Goal: Download file/media

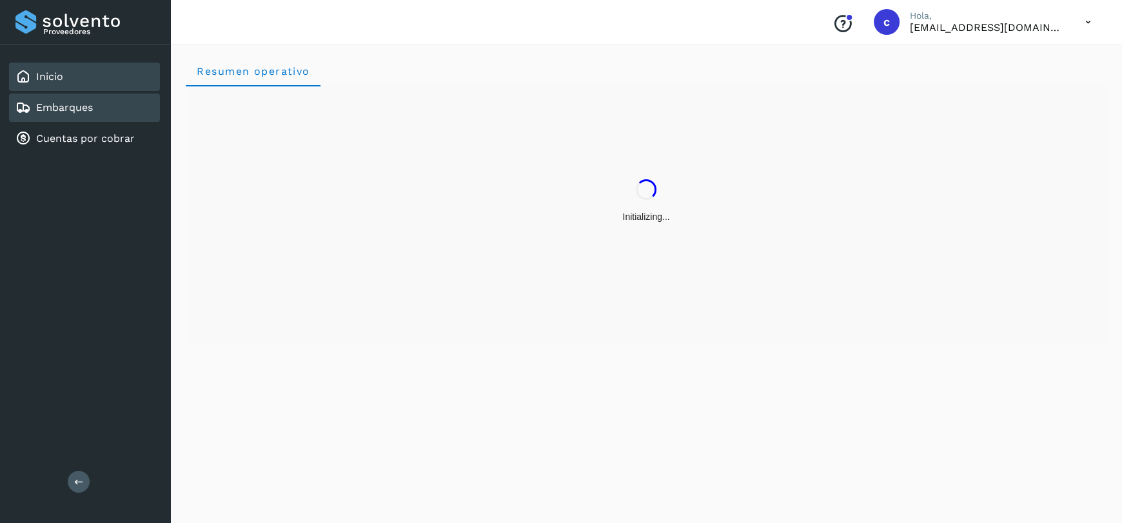
click at [81, 108] on link "Embarques" at bounding box center [64, 107] width 57 height 12
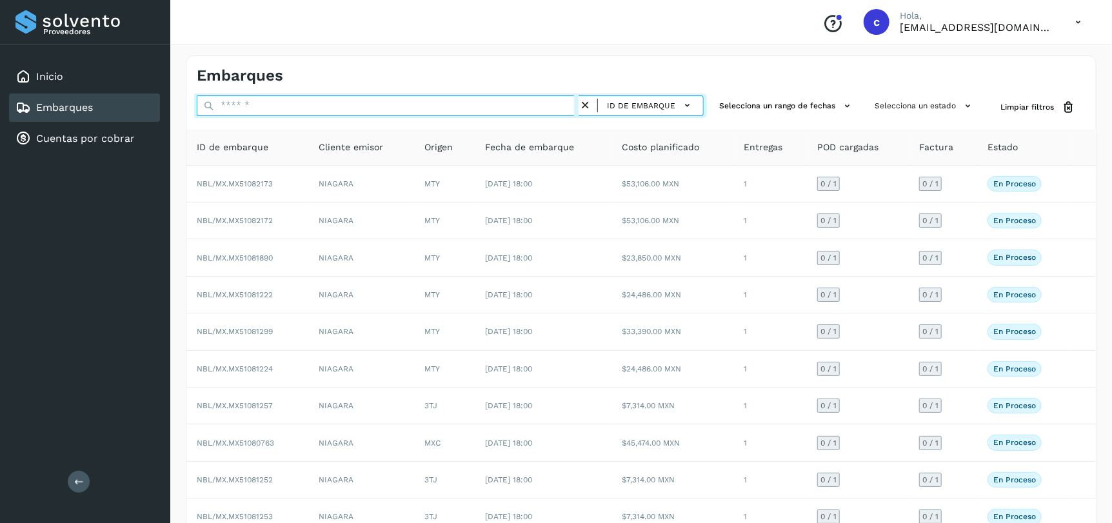
click at [323, 110] on input "text" at bounding box center [388, 105] width 382 height 21
paste input "**********"
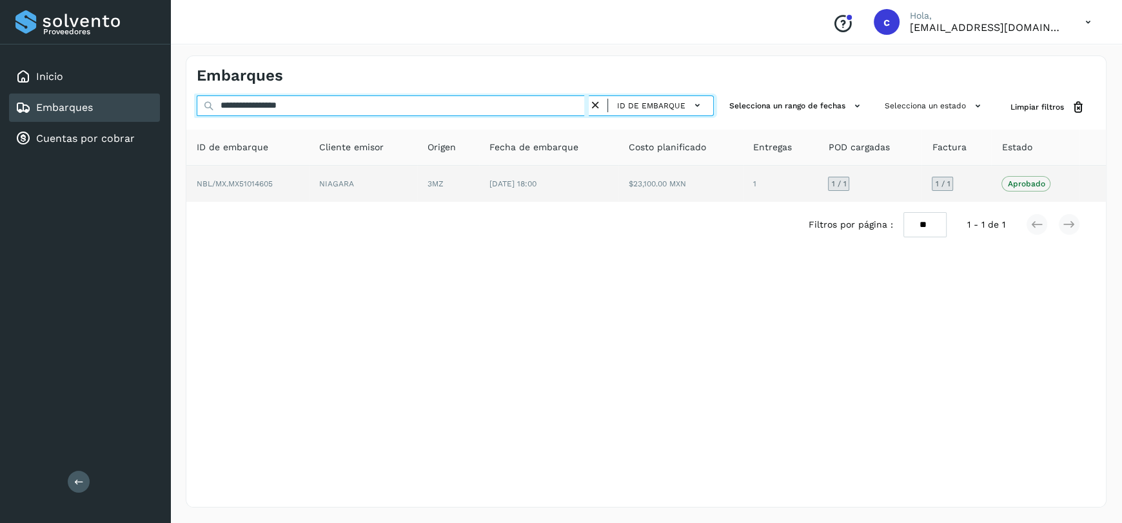
type input "**********"
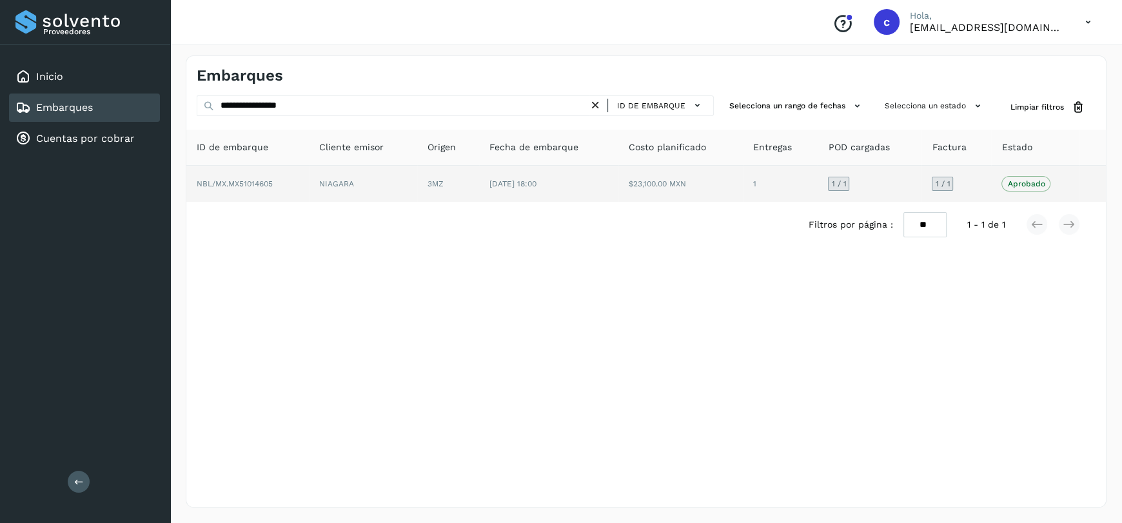
click at [537, 186] on span "[DATE] 18:00" at bounding box center [513, 183] width 47 height 9
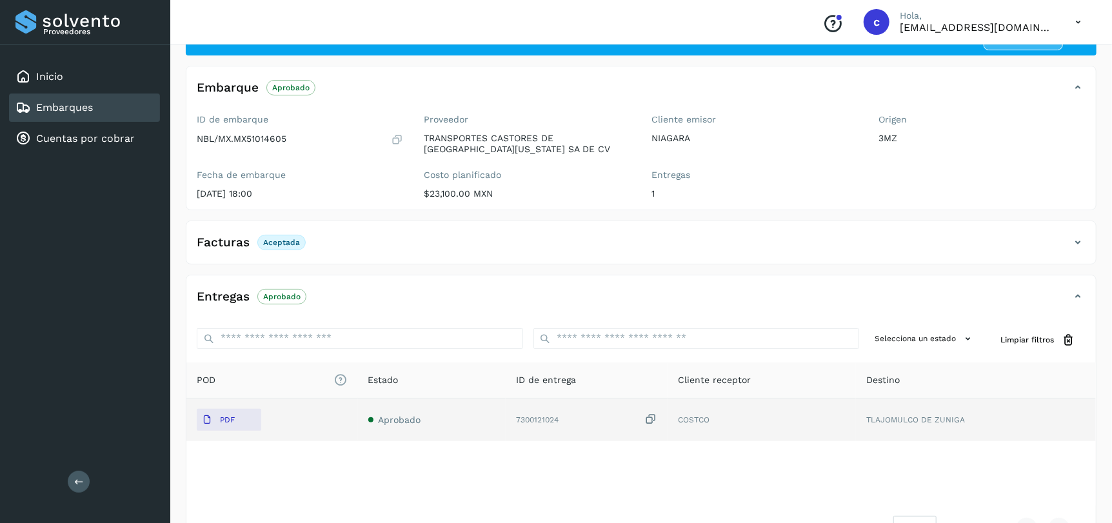
scroll to position [98, 0]
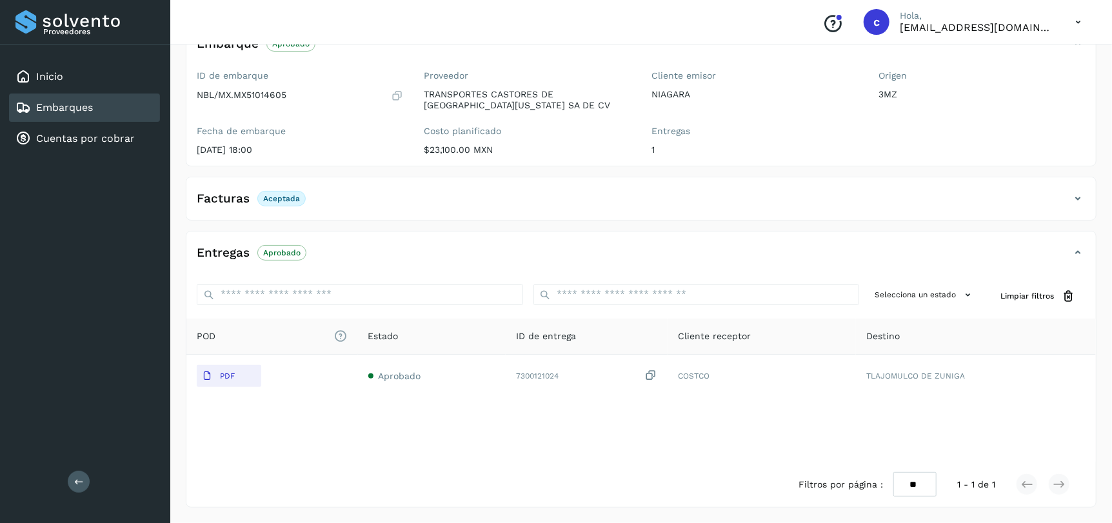
click at [295, 204] on span "Aceptada" at bounding box center [281, 198] width 48 height 15
click at [1076, 198] on icon at bounding box center [1077, 198] width 15 height 15
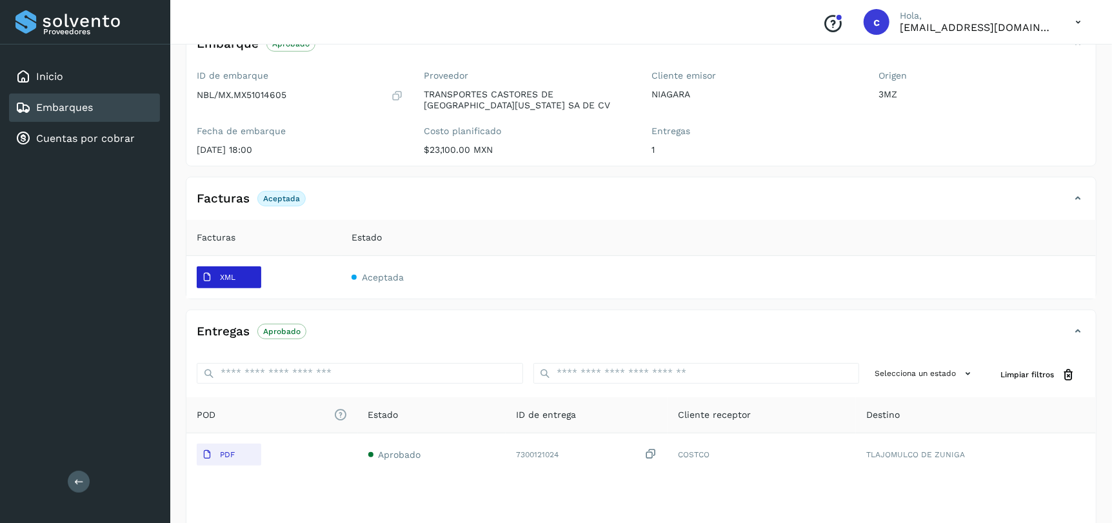
click at [237, 275] on span "XML" at bounding box center [219, 277] width 44 height 21
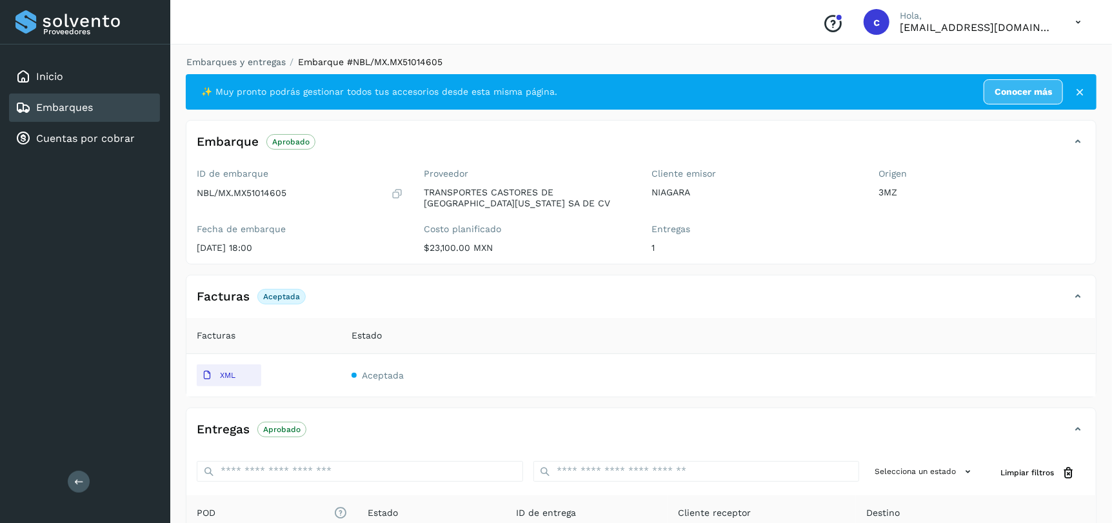
scroll to position [0, 0]
click at [383, 372] on span "Aceptada" at bounding box center [383, 375] width 42 height 10
click at [391, 379] on span "Aceptada" at bounding box center [383, 375] width 42 height 10
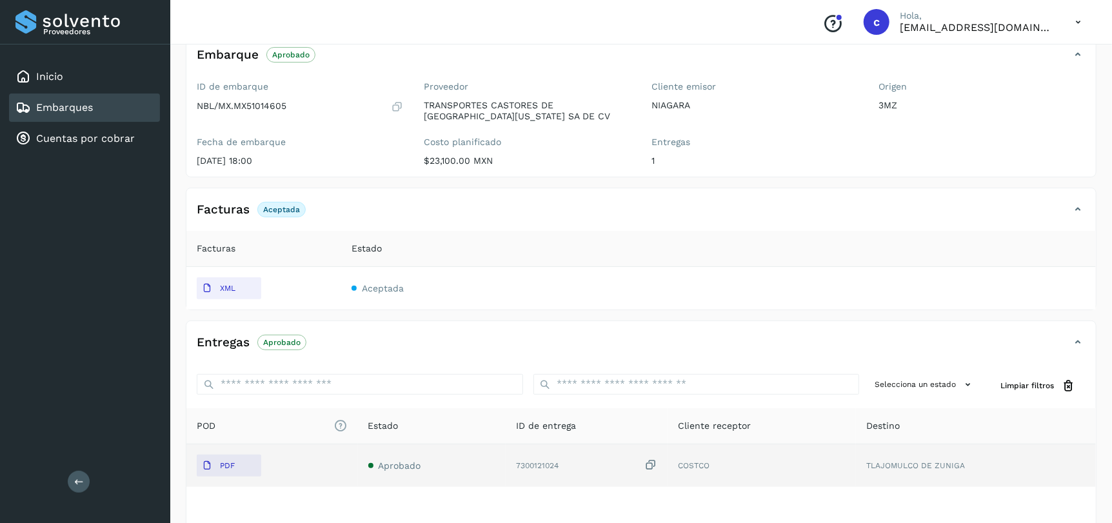
scroll to position [176, 0]
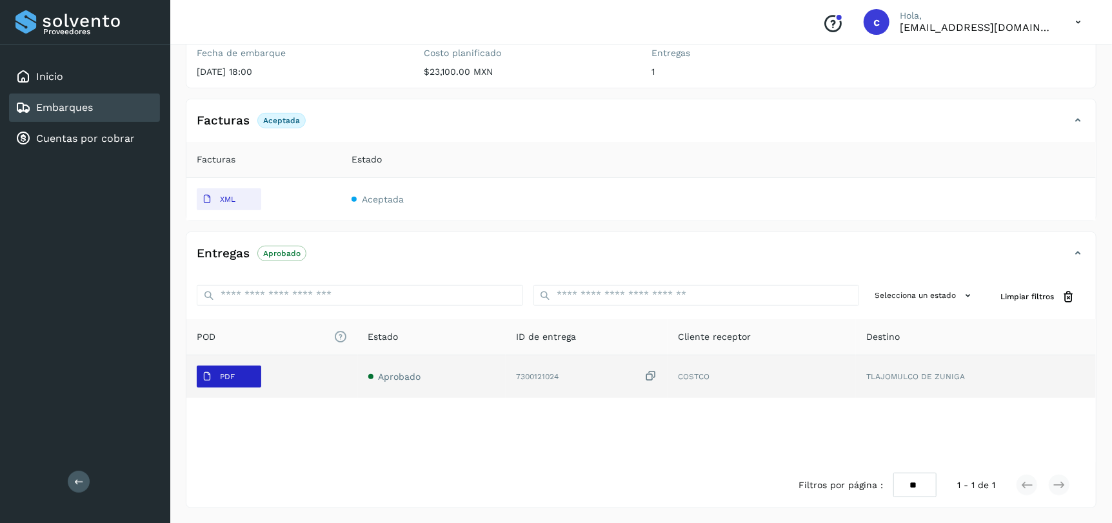
click at [236, 371] on span "PDF" at bounding box center [218, 376] width 43 height 21
